Goal: Complete application form

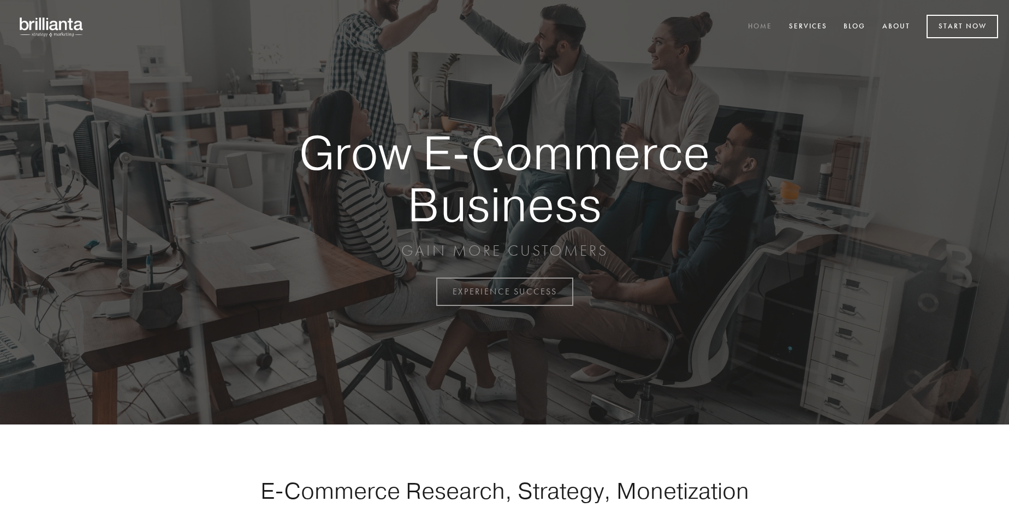
scroll to position [2863, 0]
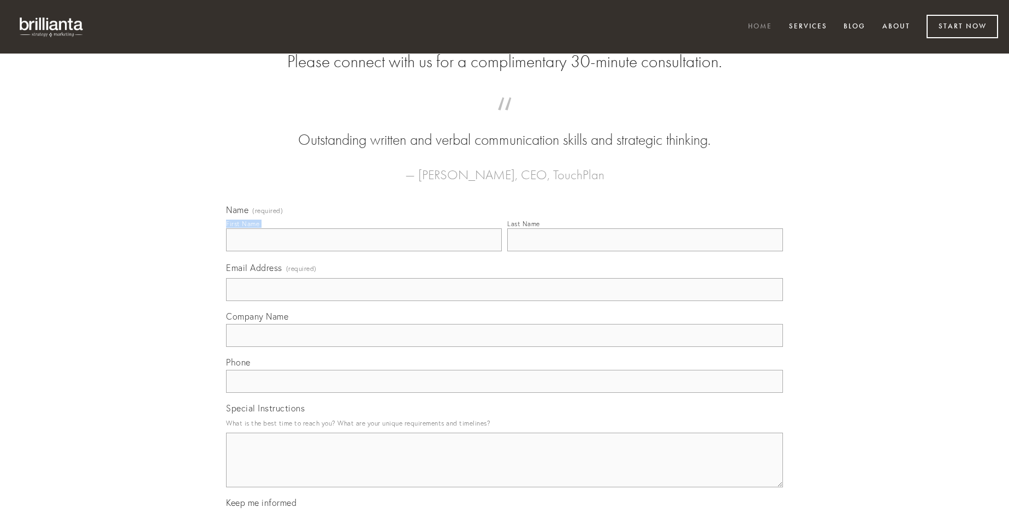
type input "[PERSON_NAME]"
click at [645, 251] on input "Last Name" at bounding box center [645, 239] width 276 height 23
type input "[PERSON_NAME]"
click at [505, 301] on input "Email Address (required)" at bounding box center [504, 289] width 557 height 23
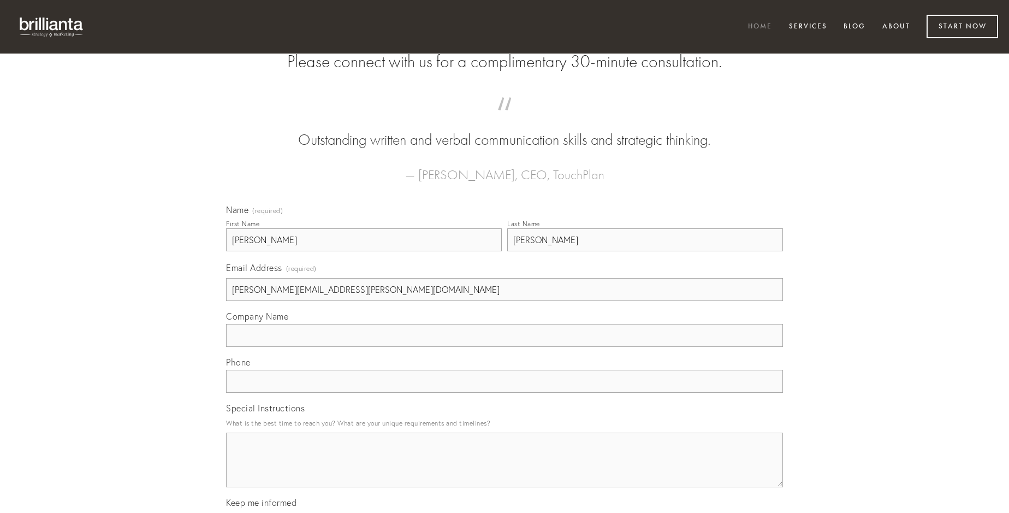
type input "[PERSON_NAME][EMAIL_ADDRESS][PERSON_NAME][DOMAIN_NAME]"
click at [505, 347] on input "Company Name" at bounding box center [504, 335] width 557 height 23
type input "vicinus"
click at [505, 393] on input "text" at bounding box center [504, 381] width 557 height 23
click at [505, 470] on textarea "Special Instructions" at bounding box center [504, 460] width 557 height 55
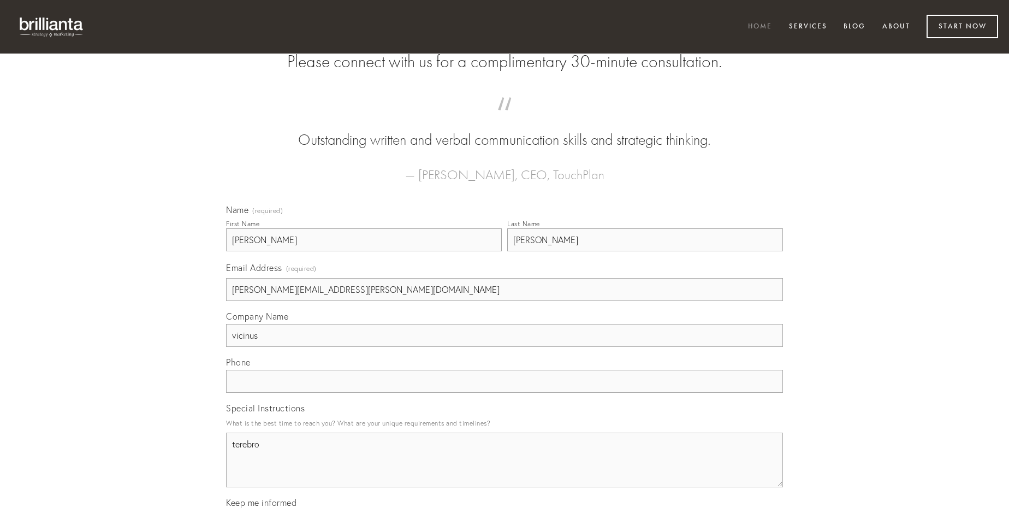
type textarea "terebro"
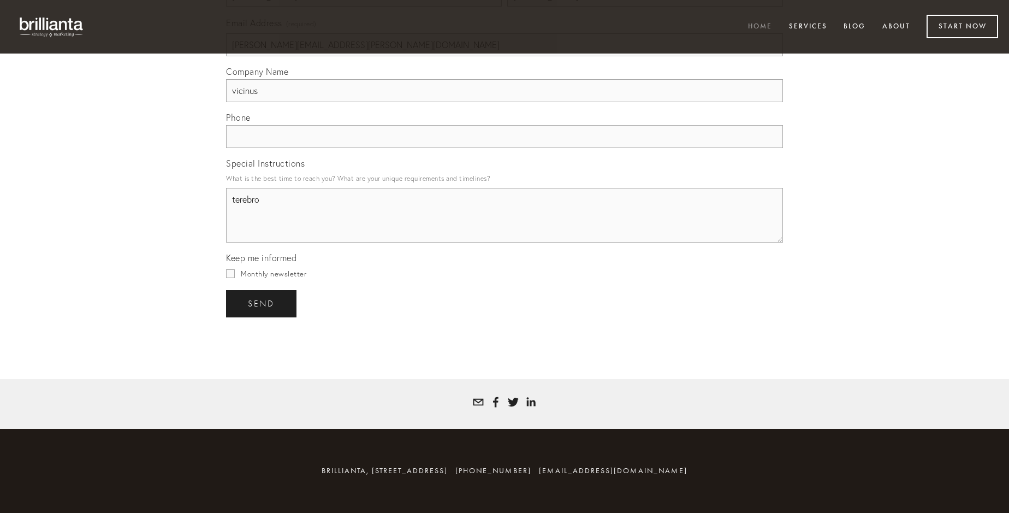
click at [262, 303] on span "send" at bounding box center [261, 304] width 27 height 10
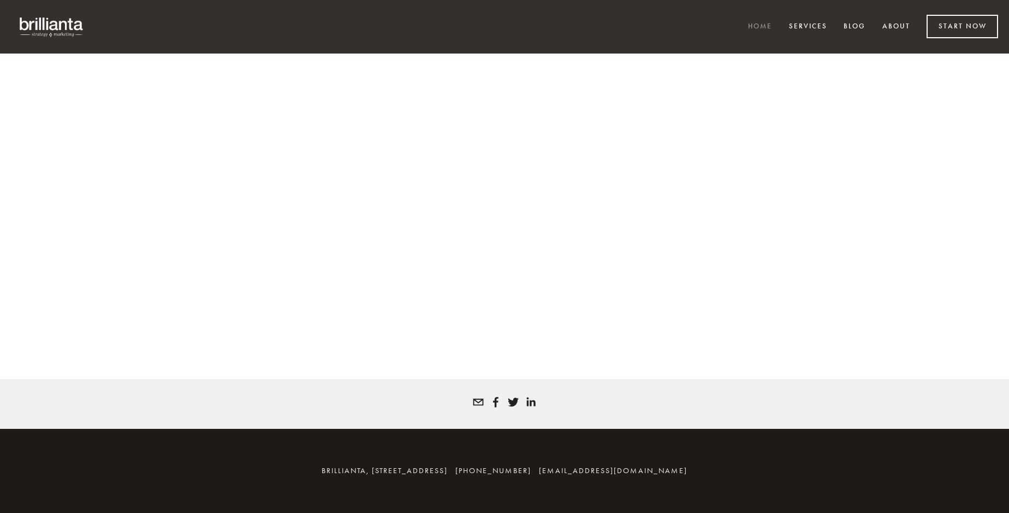
scroll to position [2848, 0]
